Goal: Information Seeking & Learning: Learn about a topic

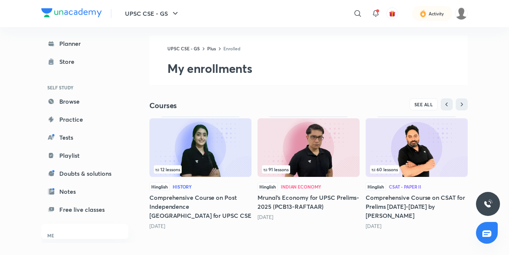
scroll to position [8, 0]
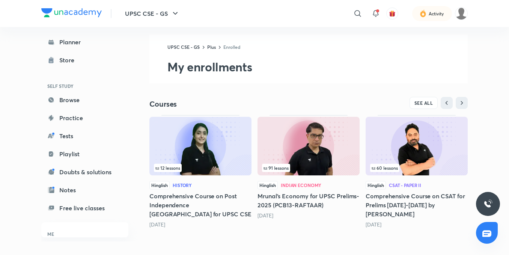
click at [307, 139] on img at bounding box center [309, 146] width 102 height 59
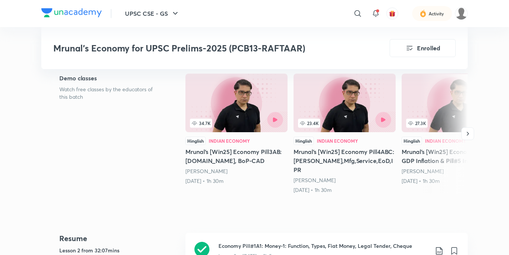
scroll to position [375, 0]
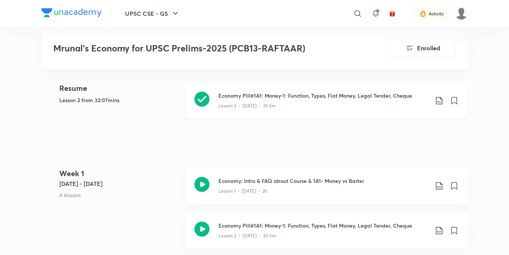
click at [239, 102] on p "Lesson 2 • [DATE] • 2h 5m" at bounding box center [246, 105] width 57 height 7
